Goal: Task Accomplishment & Management: Manage account settings

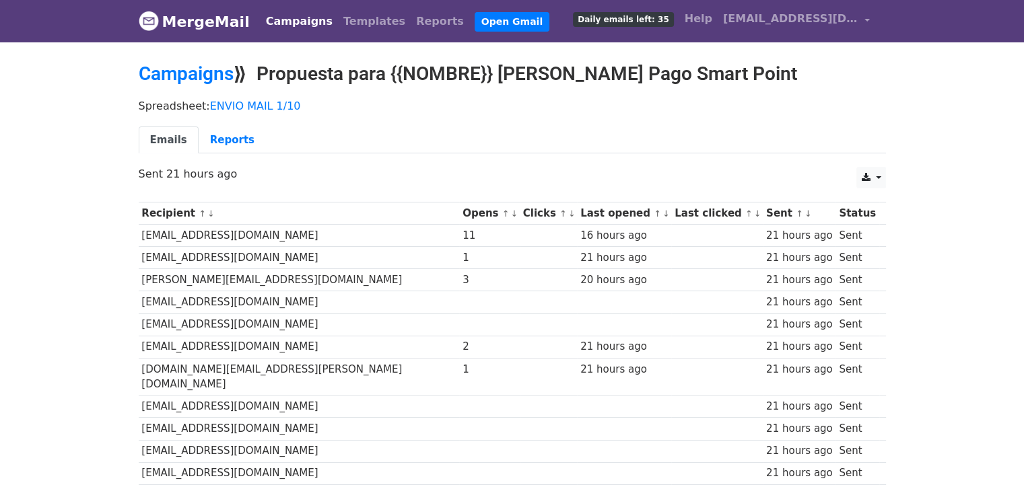
click at [291, 33] on link "Campaigns" at bounding box center [298, 21] width 77 height 27
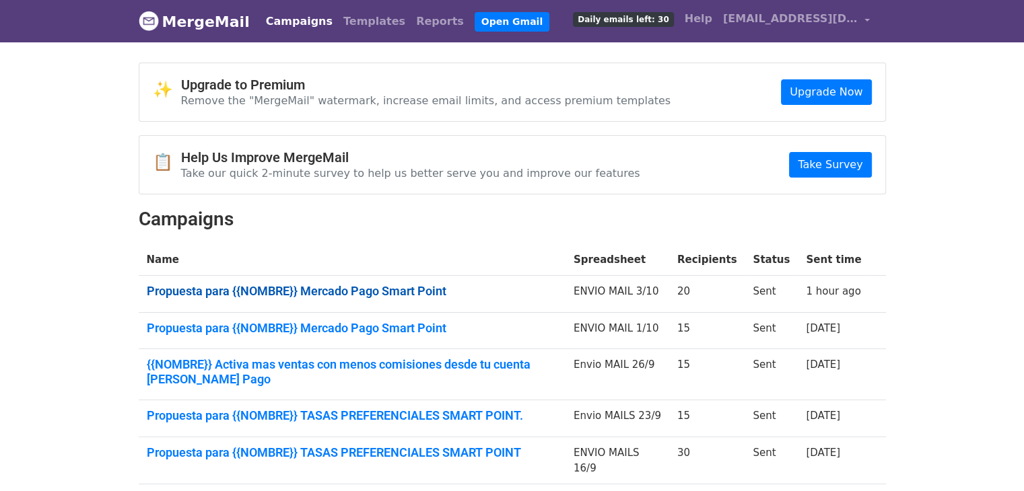
click at [493, 289] on link "Propuesta para {{NOMBRE}} Mercado Pago Smart Point" at bounding box center [352, 291] width 411 height 15
